Goal: Check status: Check status

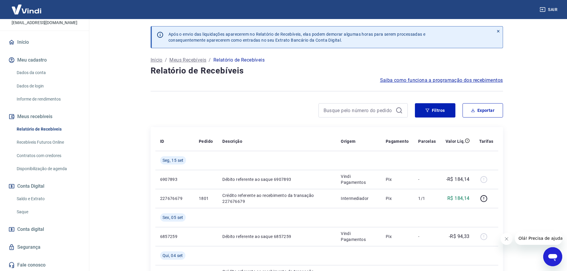
scroll to position [40, 0]
click at [35, 197] on link "Saldo e Extrato" at bounding box center [48, 198] width 68 height 12
